Goal: Transaction & Acquisition: Book appointment/travel/reservation

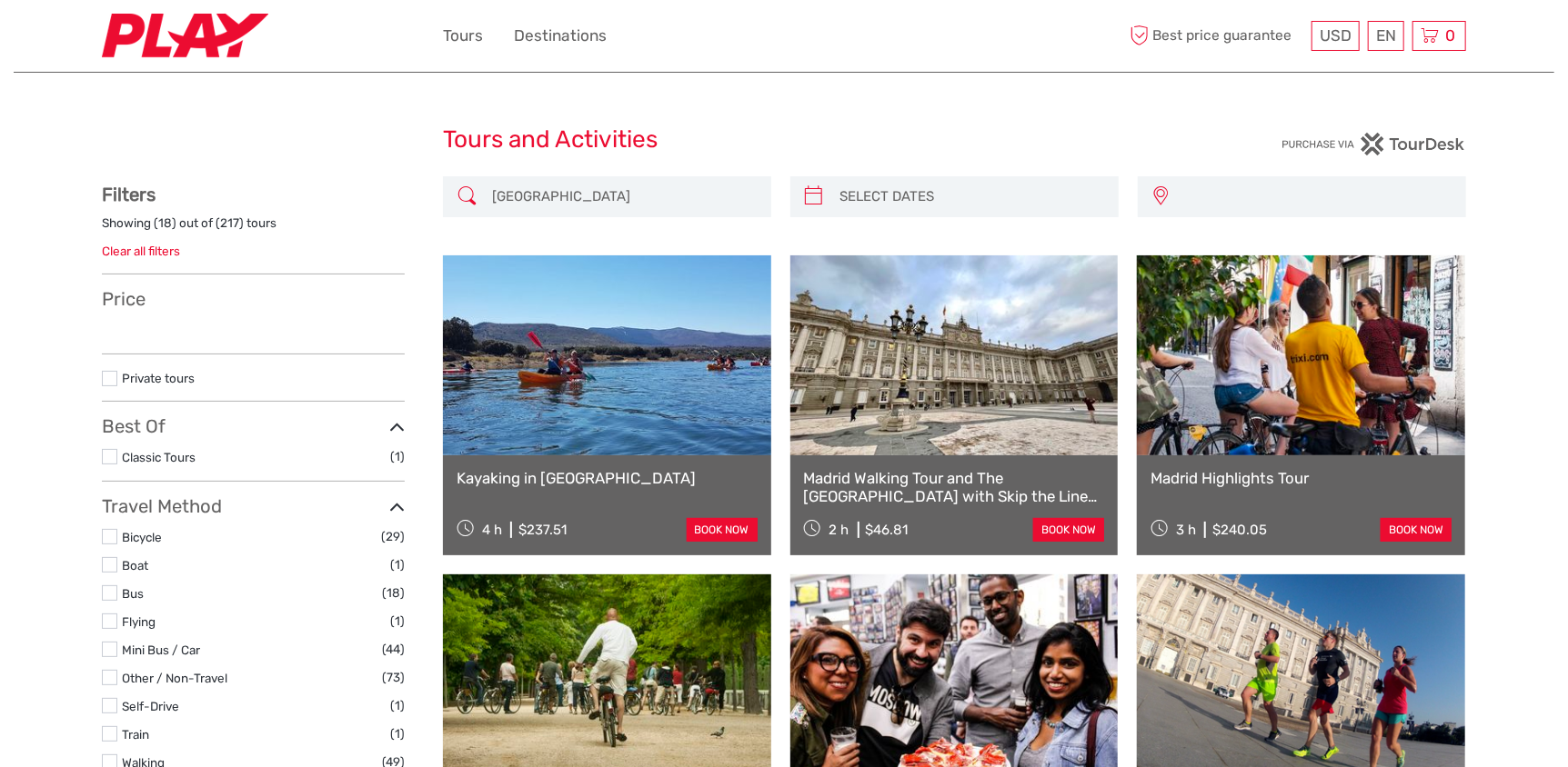
type input "[DATE] - [DATE]"
select select
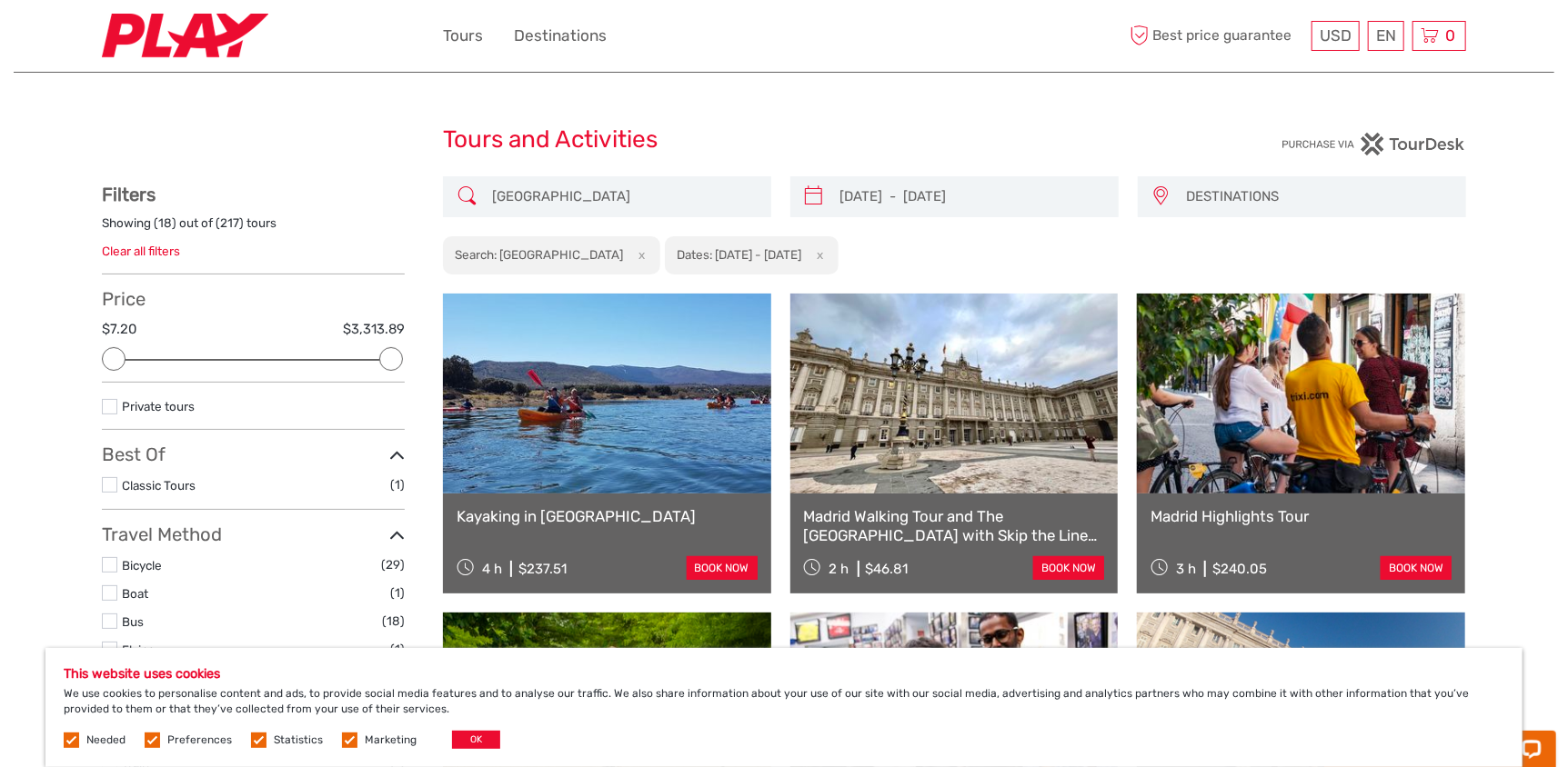
click at [461, 737] on button "OK" at bounding box center [477, 739] width 49 height 18
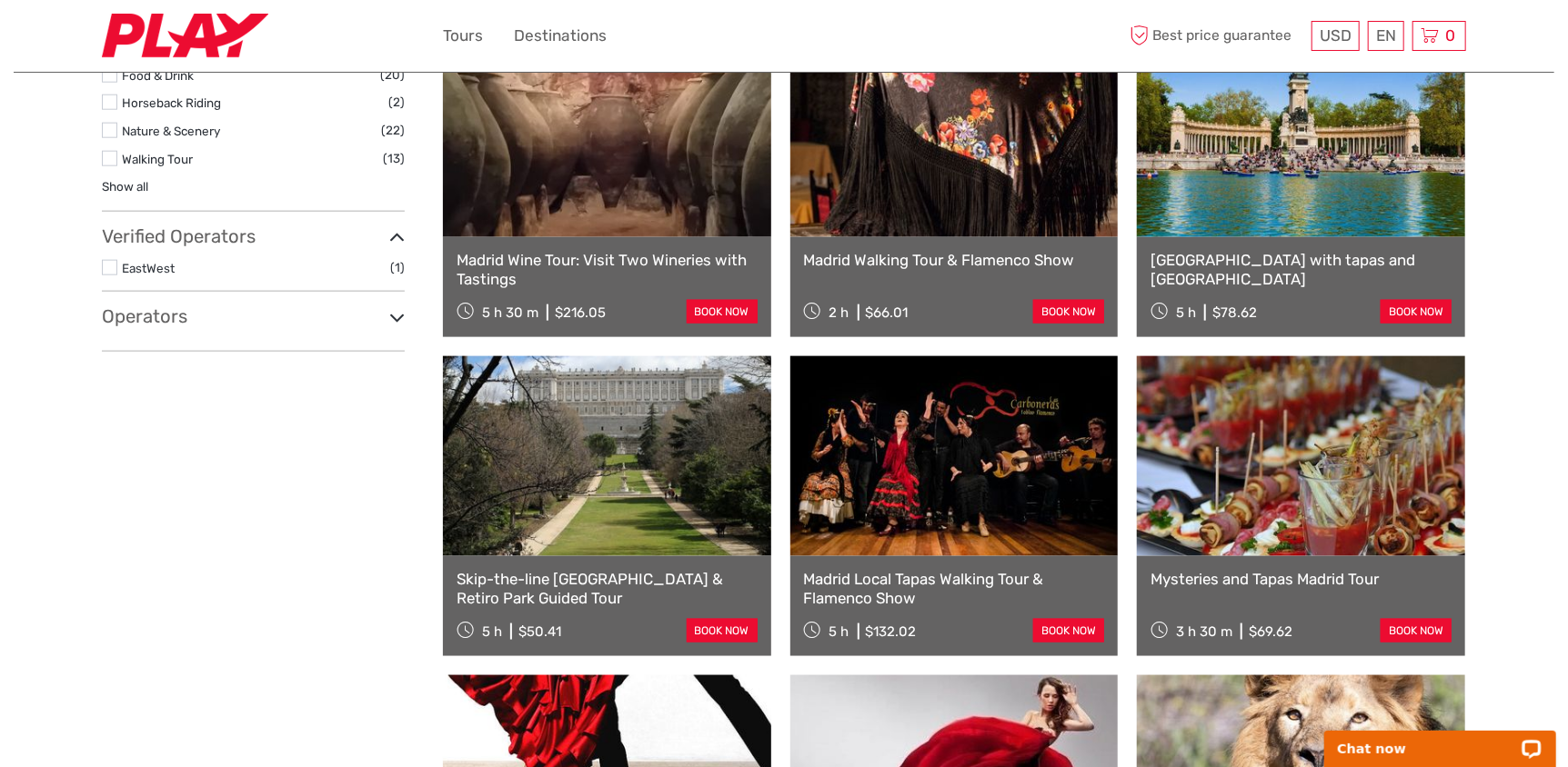
scroll to position [1885, 0]
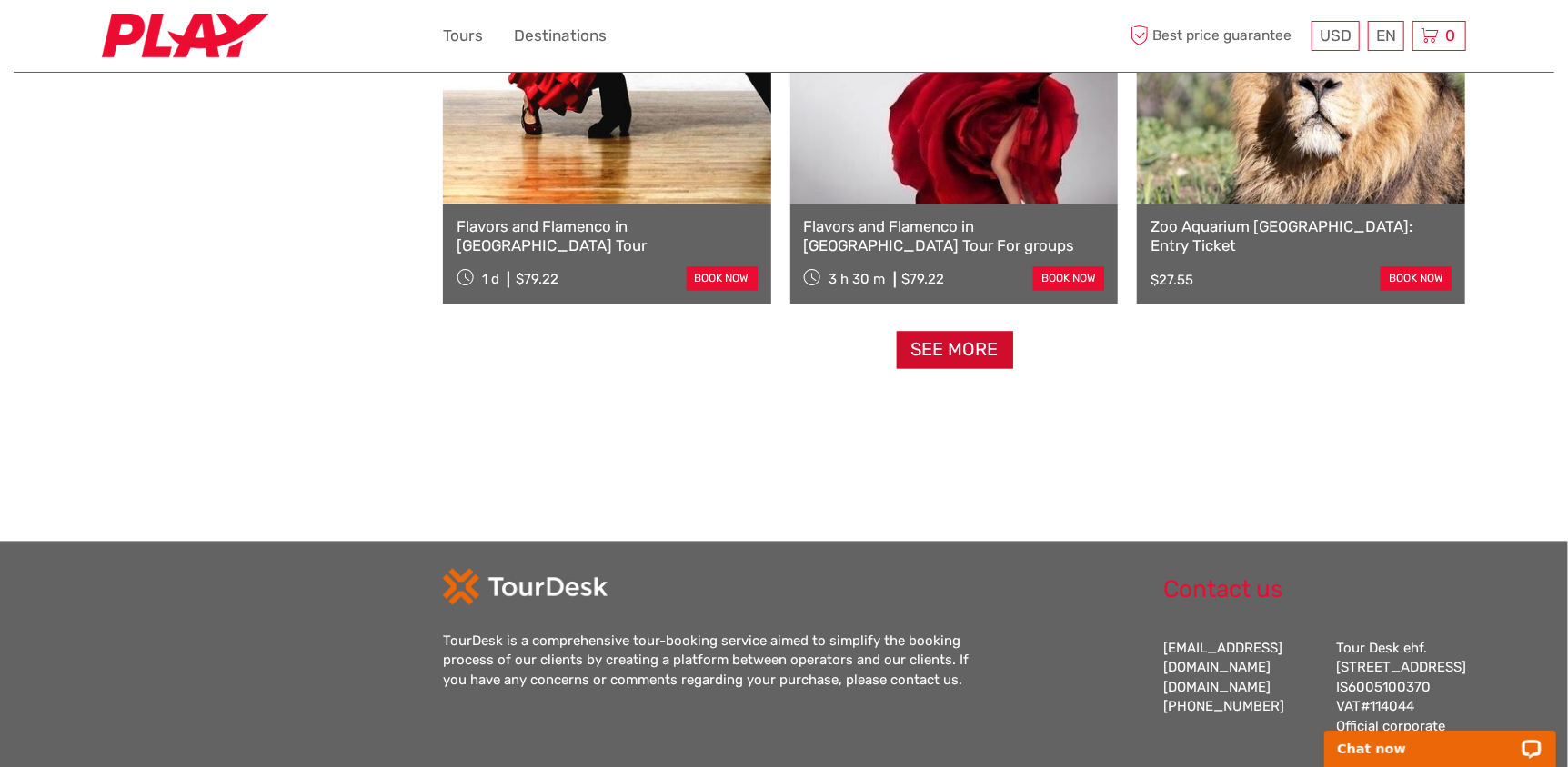
click at [933, 349] on link "See more" at bounding box center [955, 350] width 117 height 37
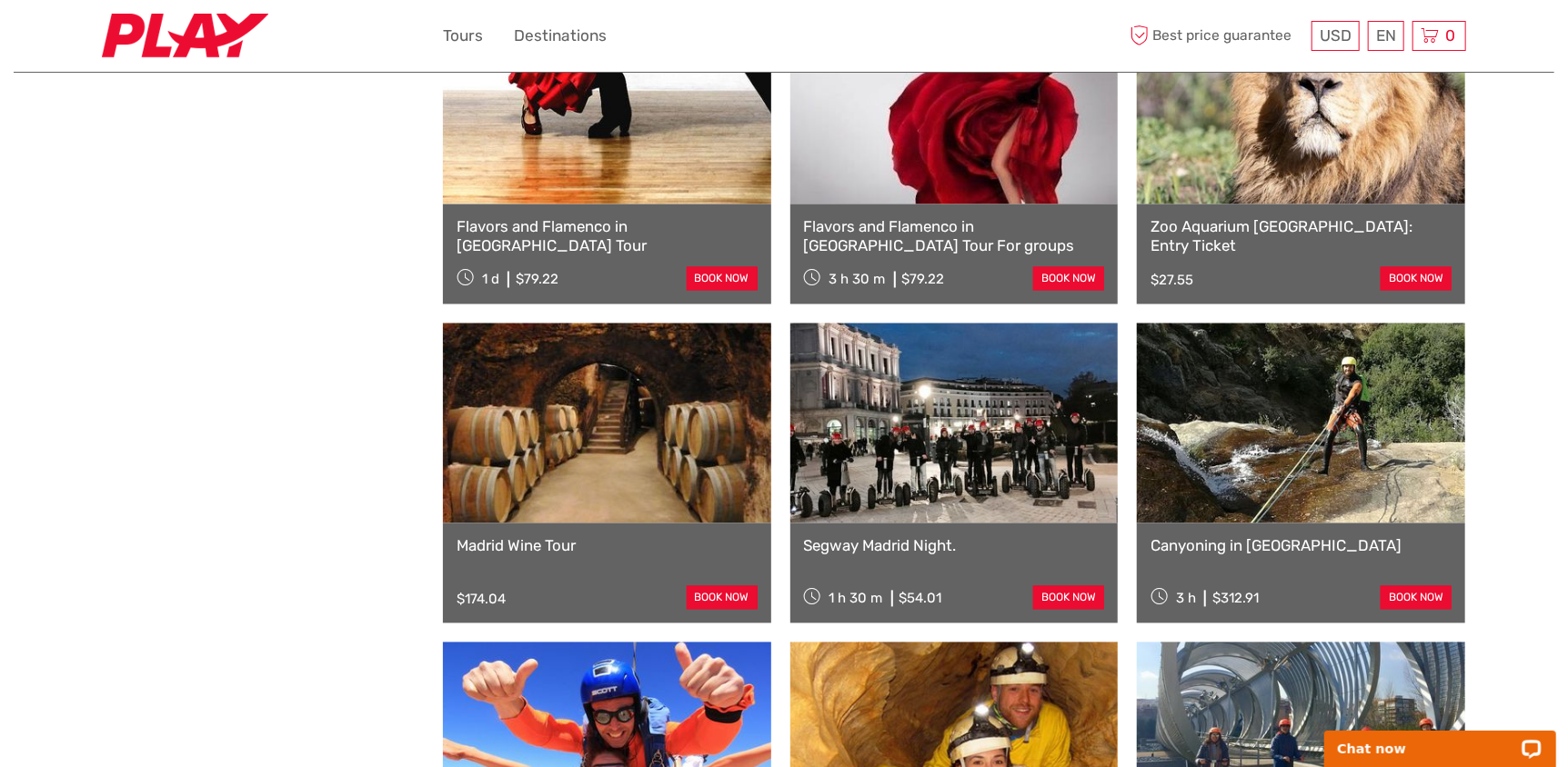
click at [230, 538] on div "Show filters Hide filters Filters Showing ( 36 ) out of ( 217 ) tours Clear all…" at bounding box center [272, 301] width 341 height 4020
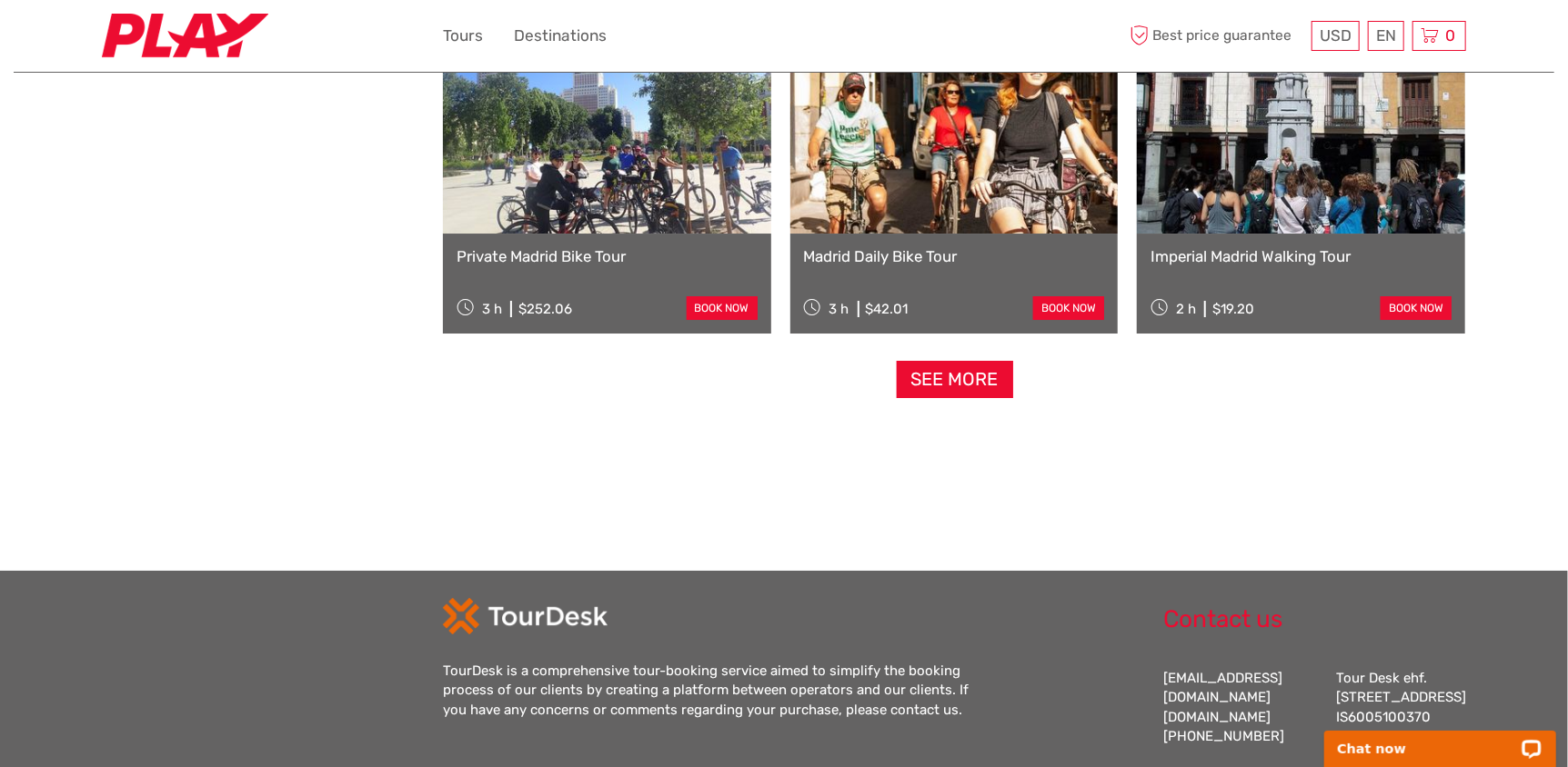
scroll to position [3735, 0]
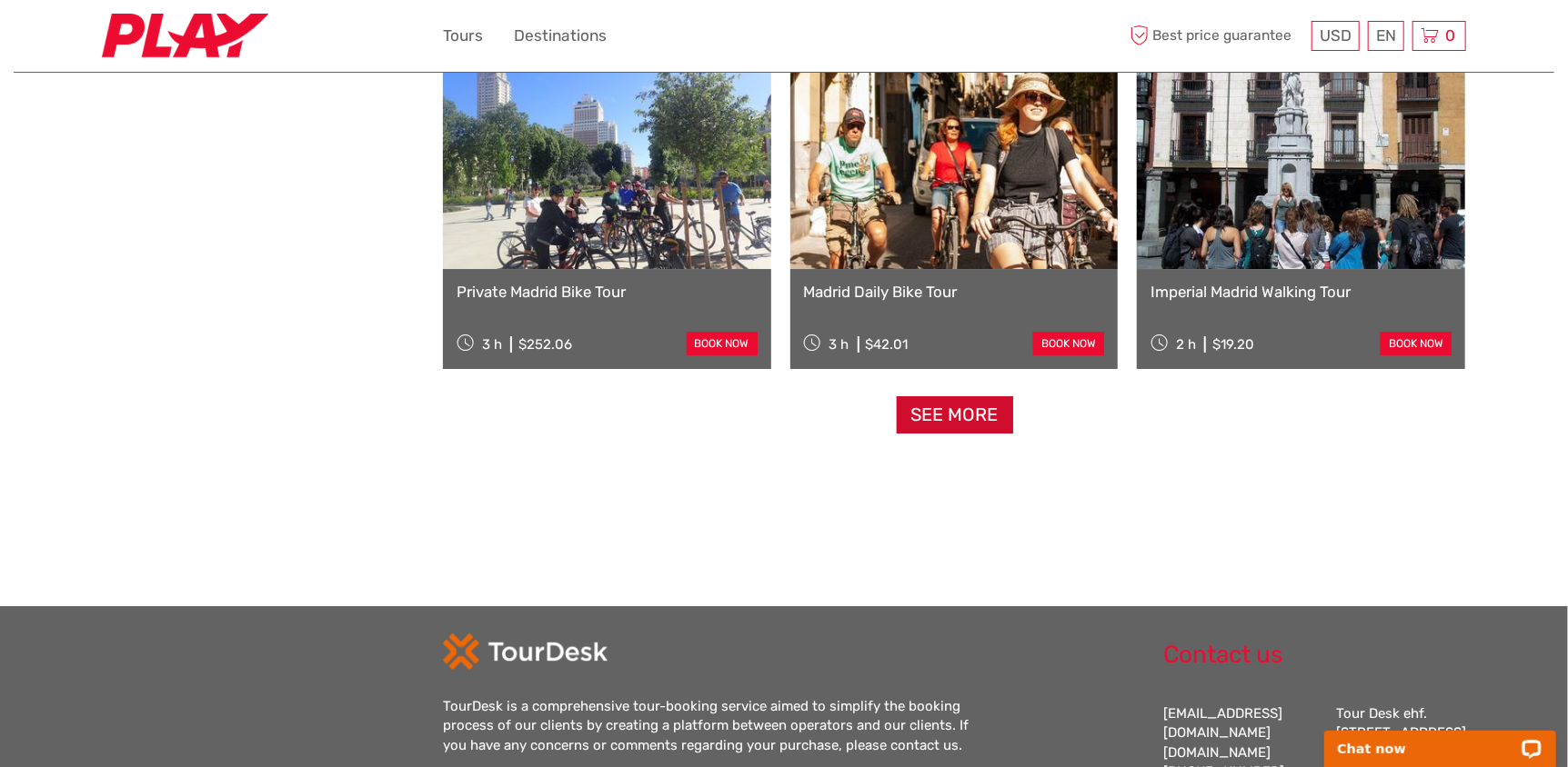
click at [949, 417] on link "See more" at bounding box center [955, 415] width 117 height 37
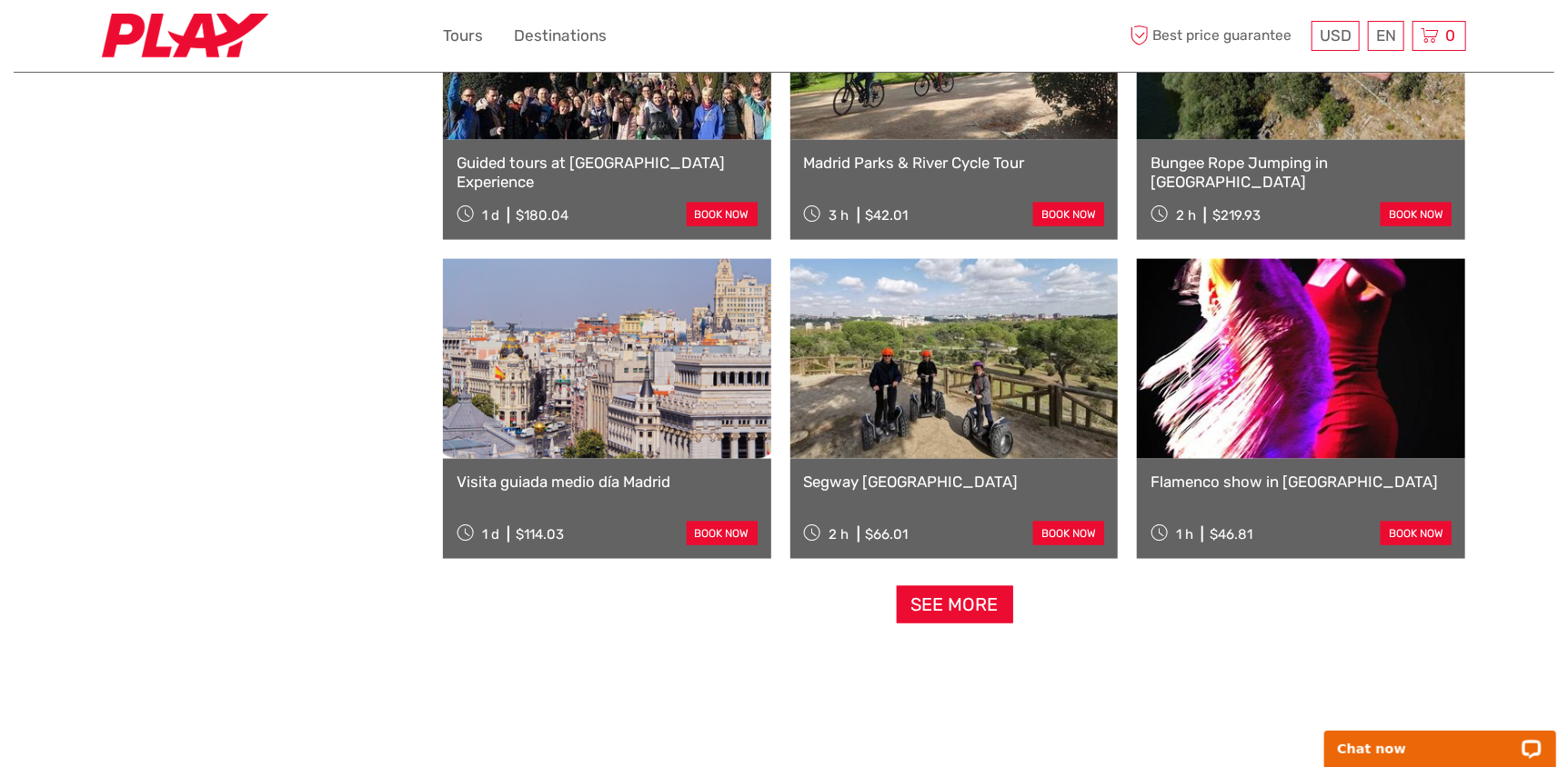
scroll to position [5529, 0]
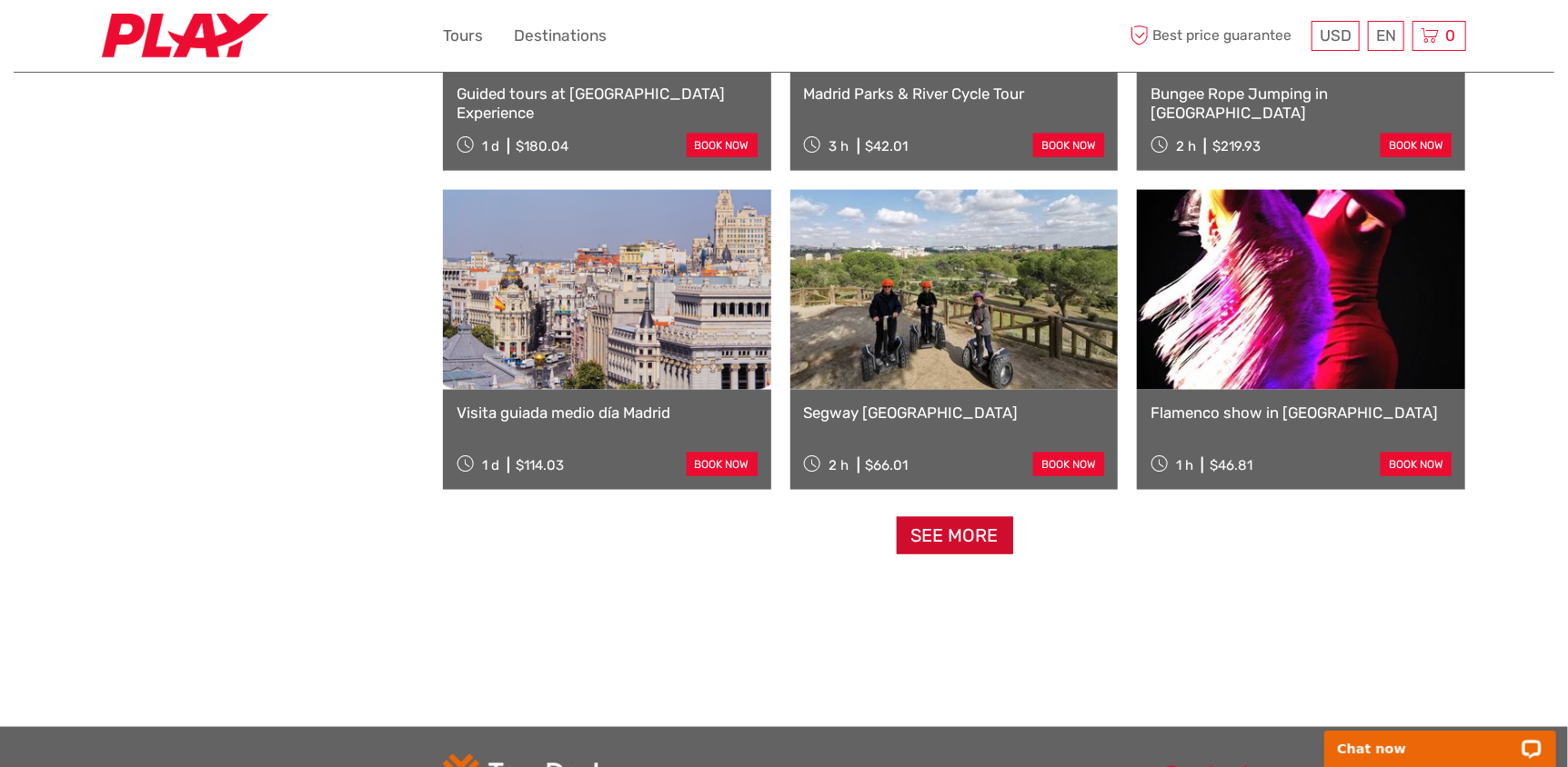
click at [959, 524] on link "See more" at bounding box center [955, 536] width 117 height 37
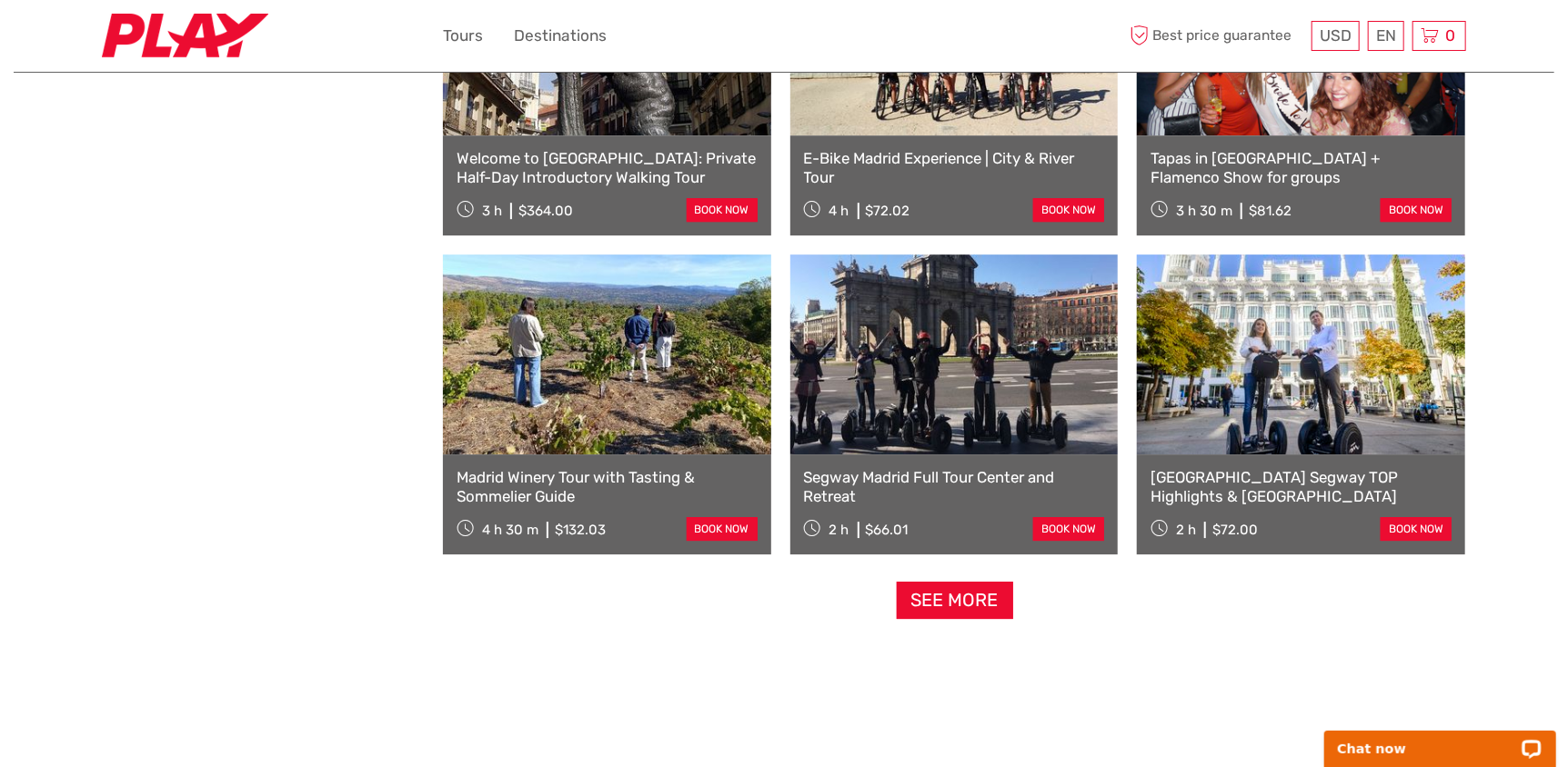
scroll to position [7451, 0]
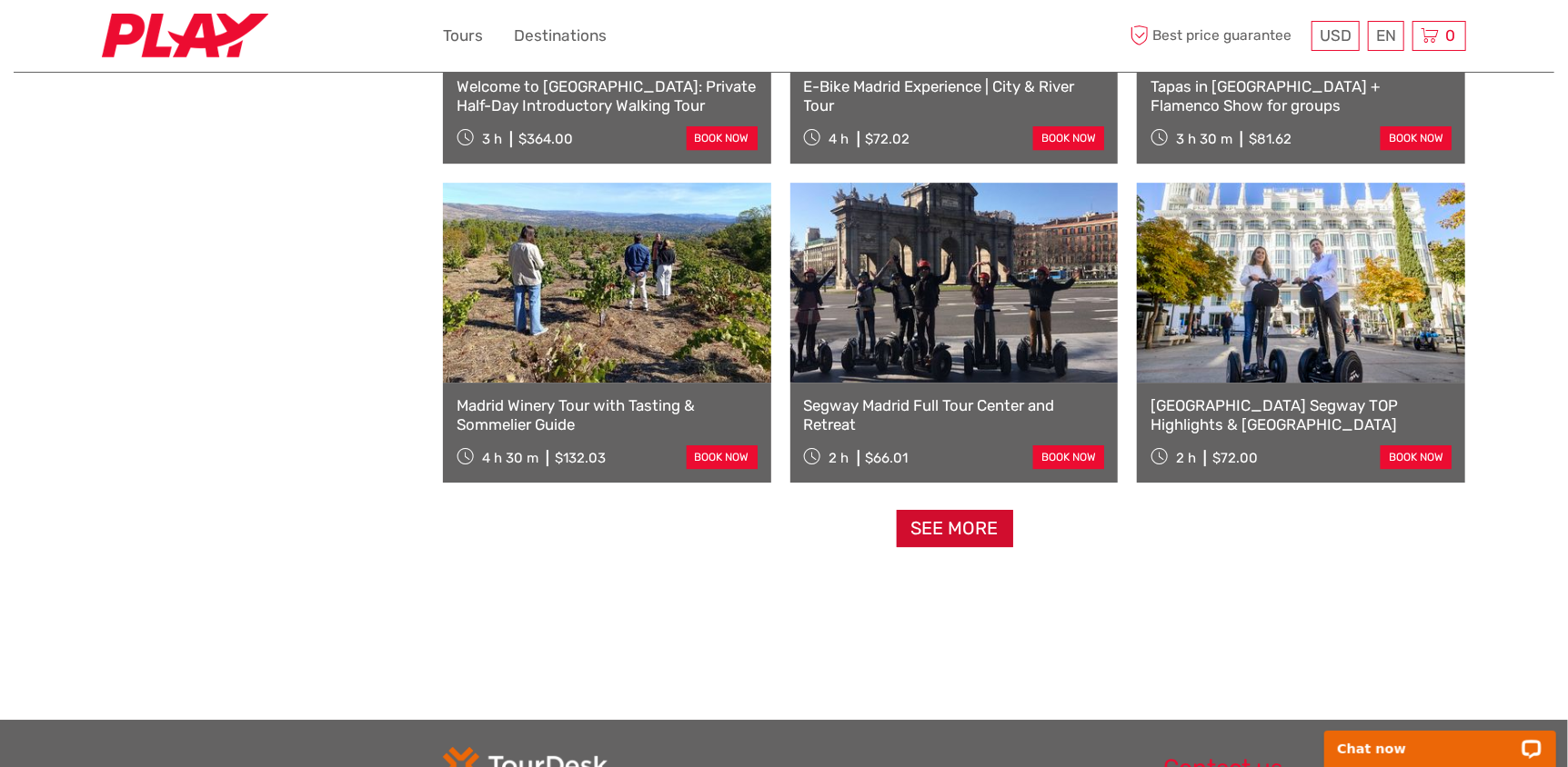
click at [944, 513] on link "See more" at bounding box center [955, 529] width 117 height 37
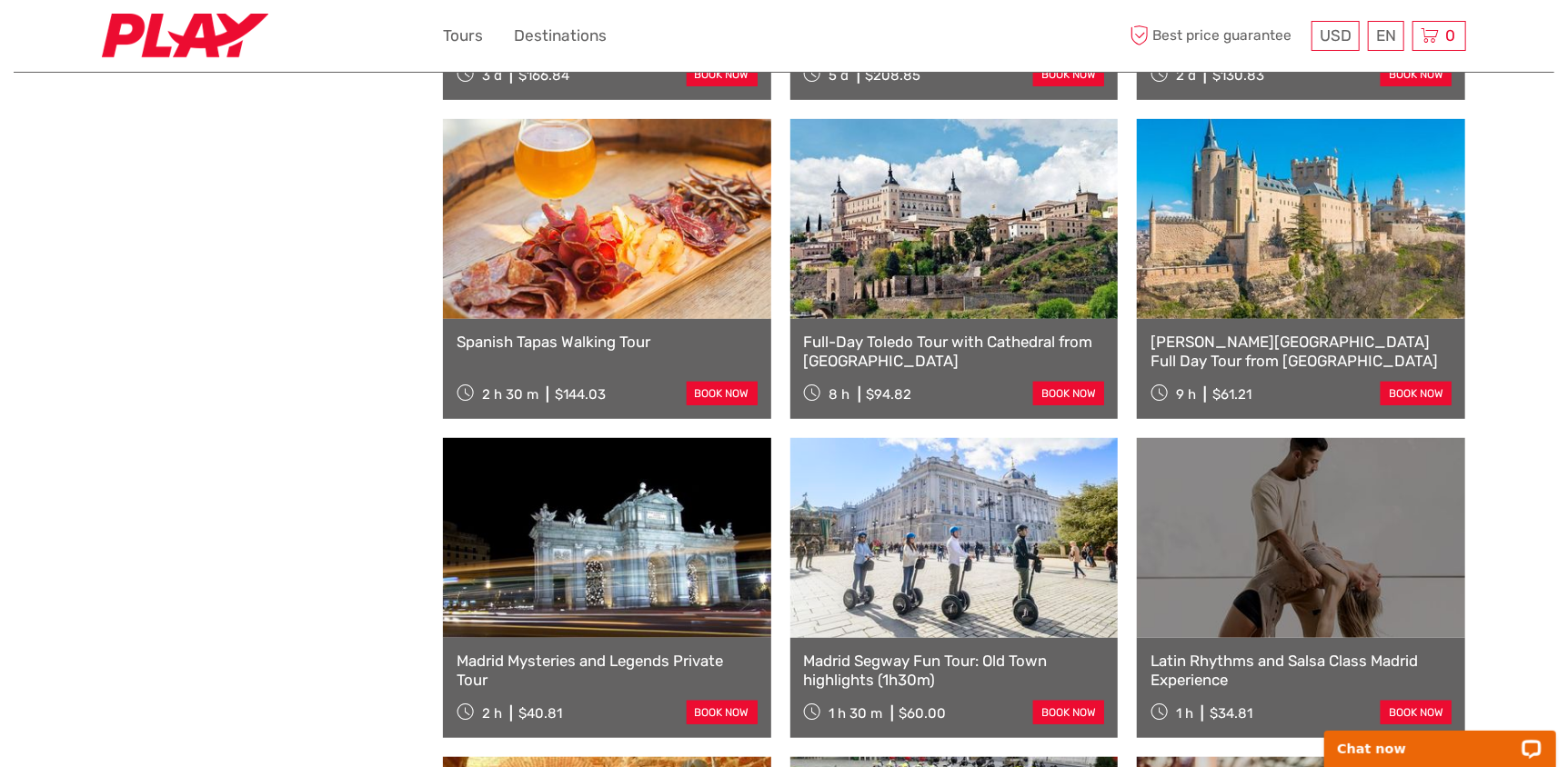
scroll to position [9462, 0]
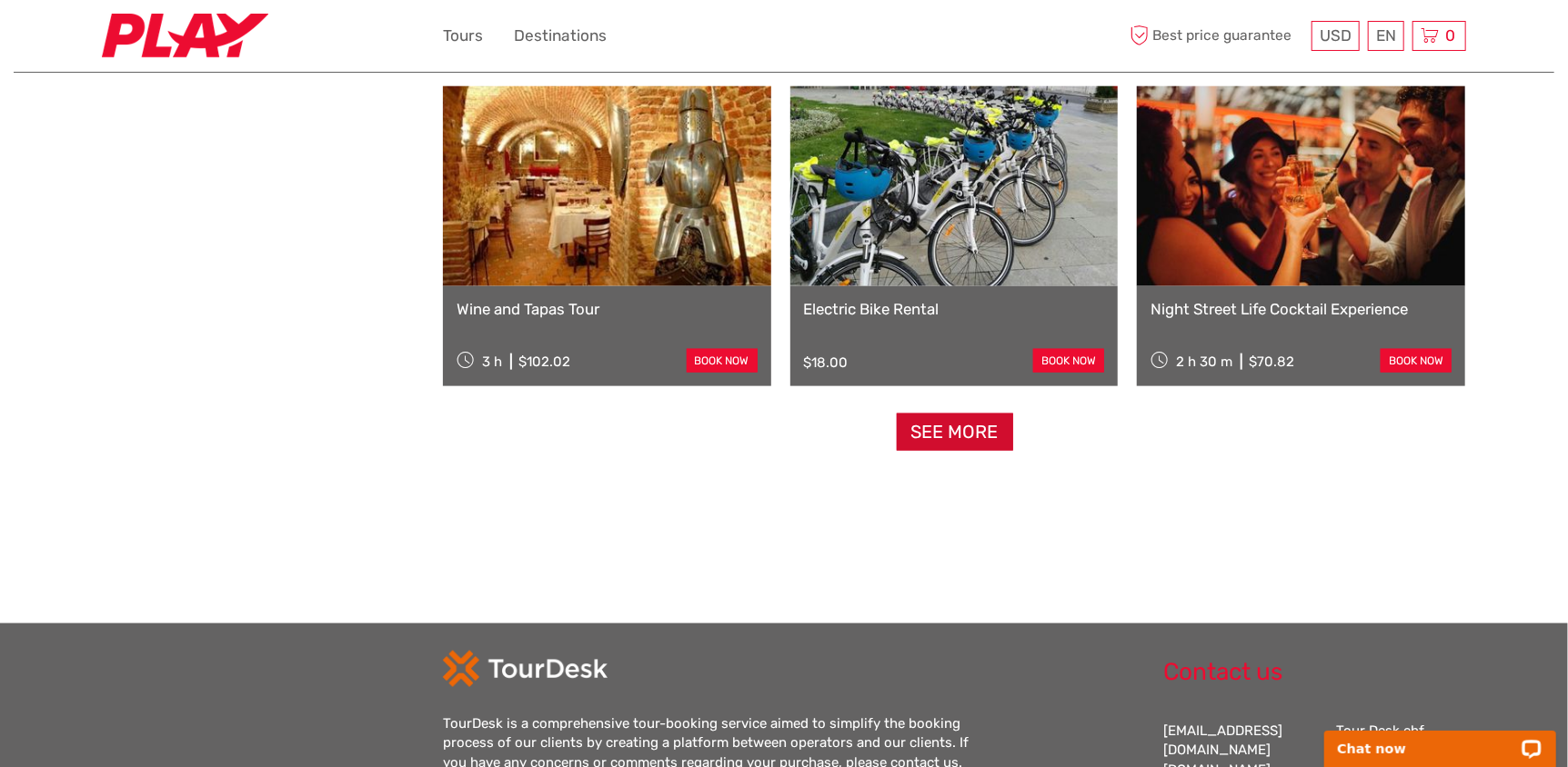
click at [961, 426] on link "See more" at bounding box center [955, 433] width 117 height 37
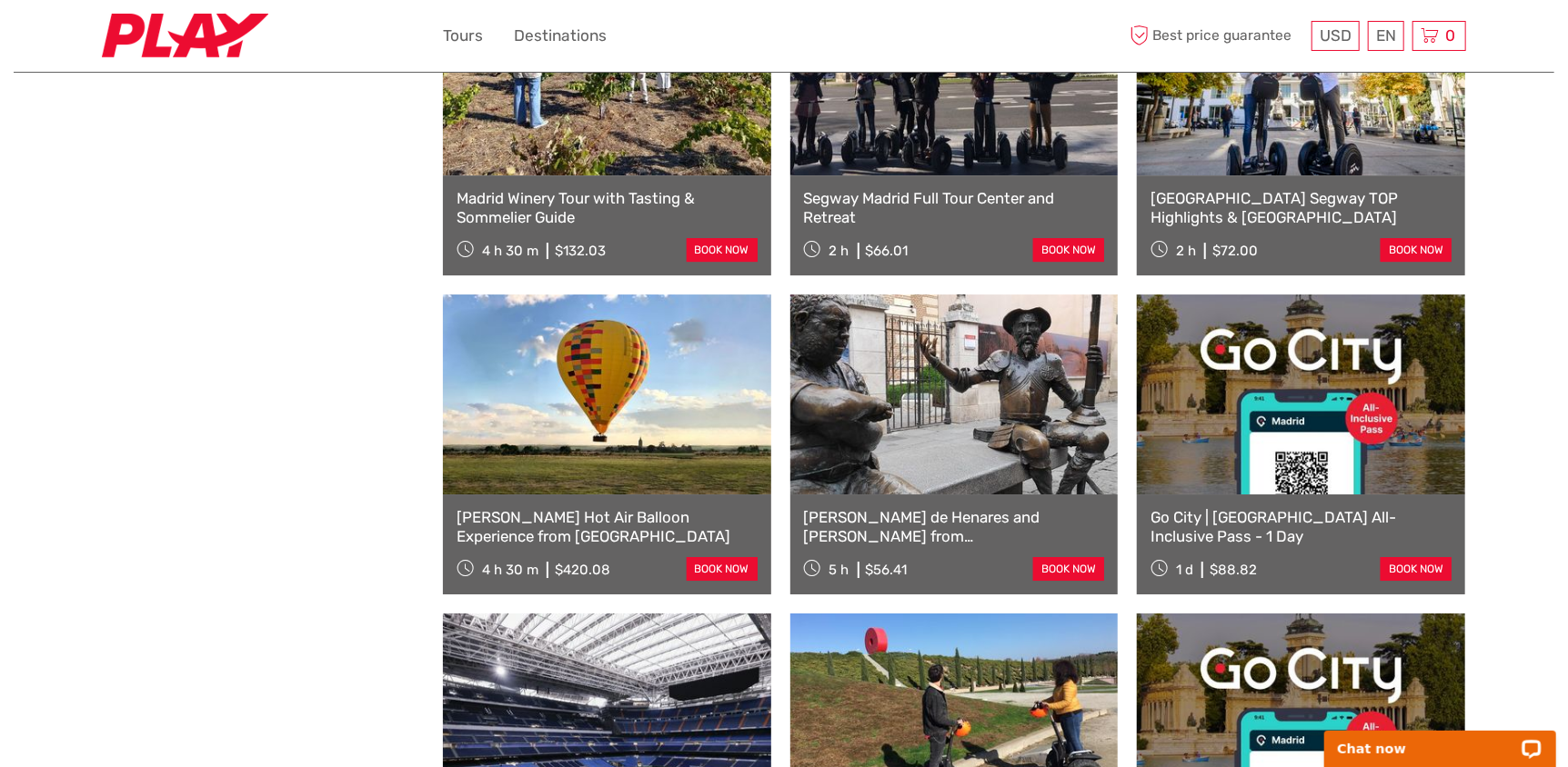
scroll to position [7583, 0]
